Goal: Task Accomplishment & Management: Use online tool/utility

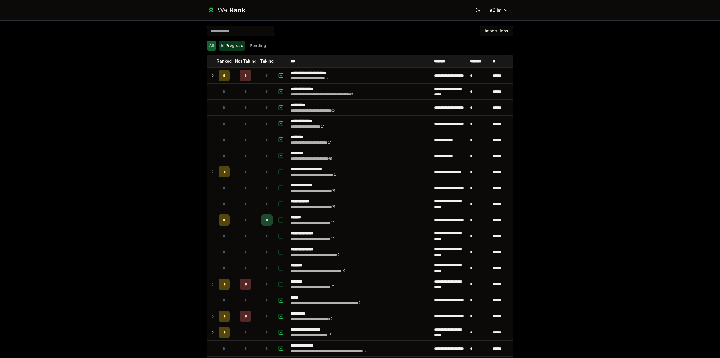
click at [228, 46] on button "In Progress" at bounding box center [232, 46] width 27 height 10
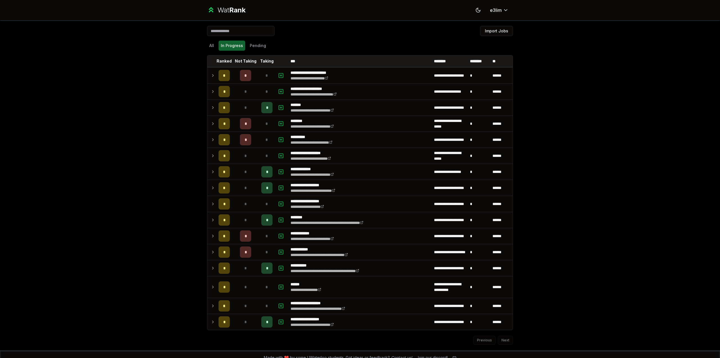
click at [106, 141] on div "**********" at bounding box center [360, 179] width 720 height 358
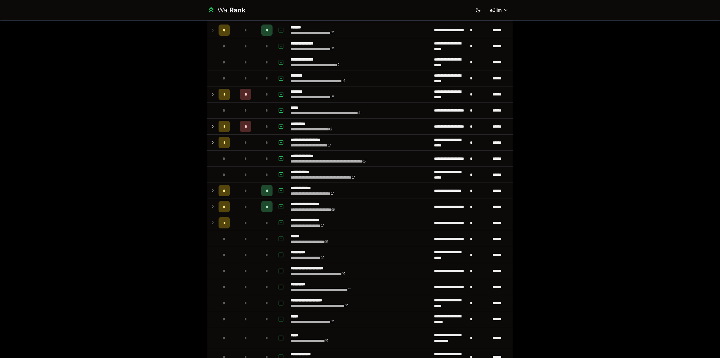
scroll to position [177, 0]
